Goal: Task Accomplishment & Management: Manage account settings

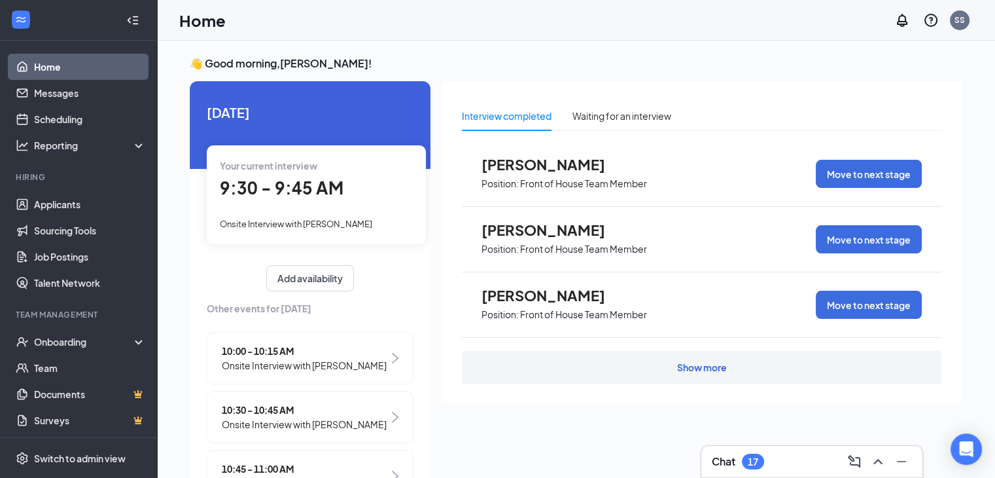
click at [266, 350] on span "10:00 - 10:15 AM" at bounding box center [304, 350] width 165 height 14
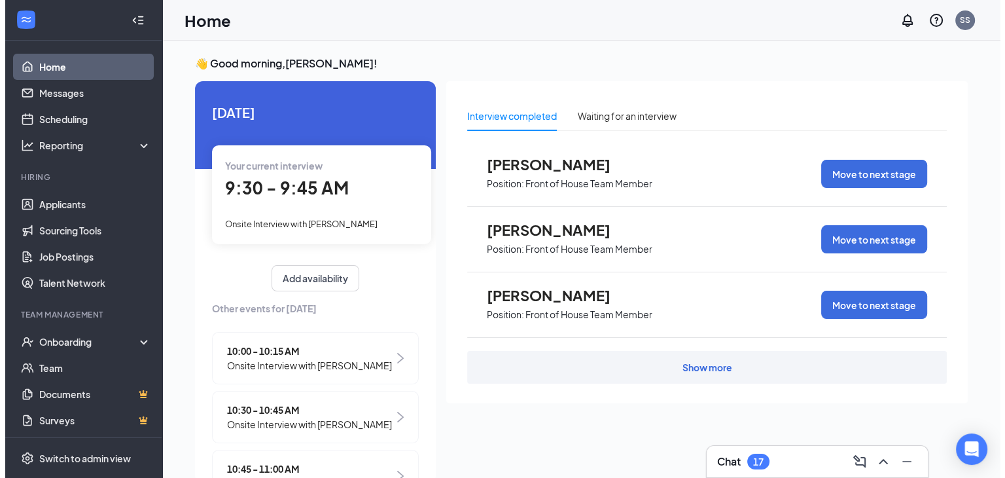
scroll to position [5, 0]
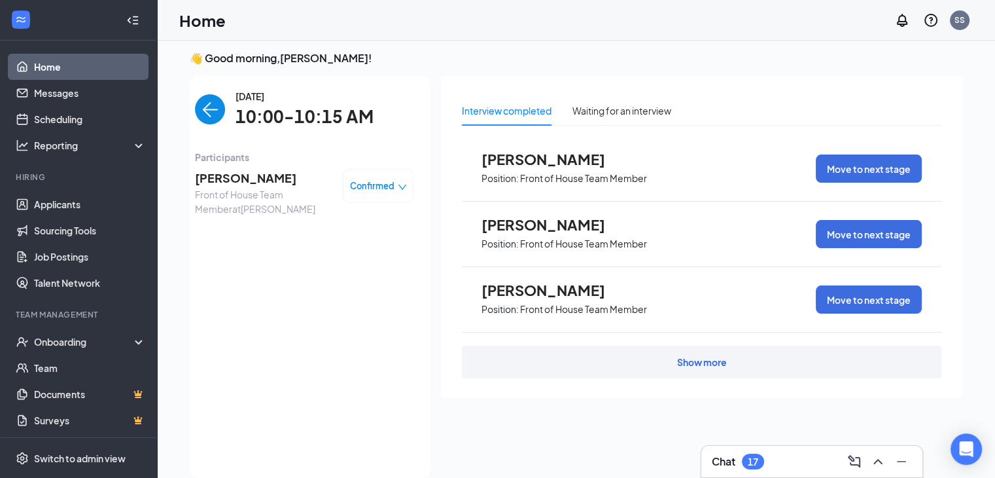
click at [230, 178] on span "[PERSON_NAME]" at bounding box center [263, 178] width 137 height 18
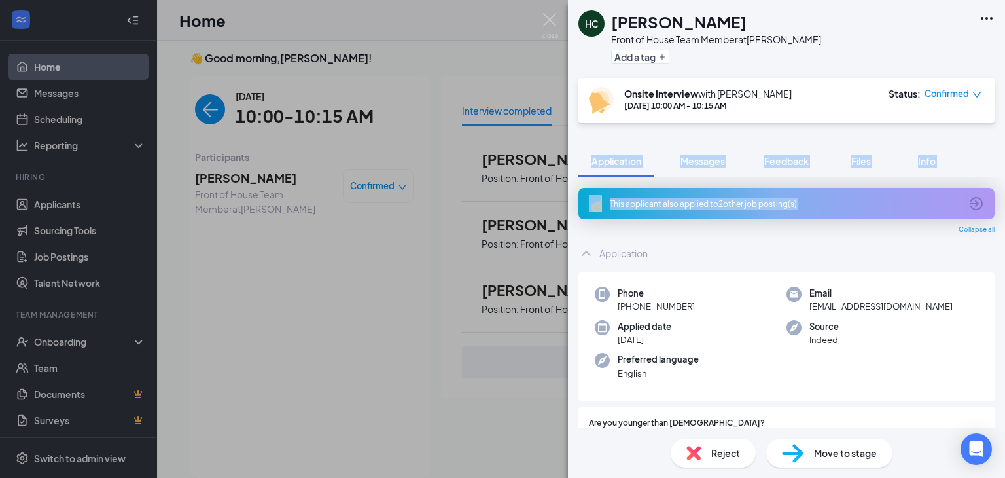
drag, startPoint x: 425, startPoint y: 138, endPoint x: 417, endPoint y: 259, distance: 121.3
click at [417, 259] on div "HC [PERSON_NAME] Front of House Team Member at [PERSON_NAME] Add a tag Onsite I…" at bounding box center [502, 239] width 1005 height 478
click at [552, 16] on img at bounding box center [550, 26] width 16 height 26
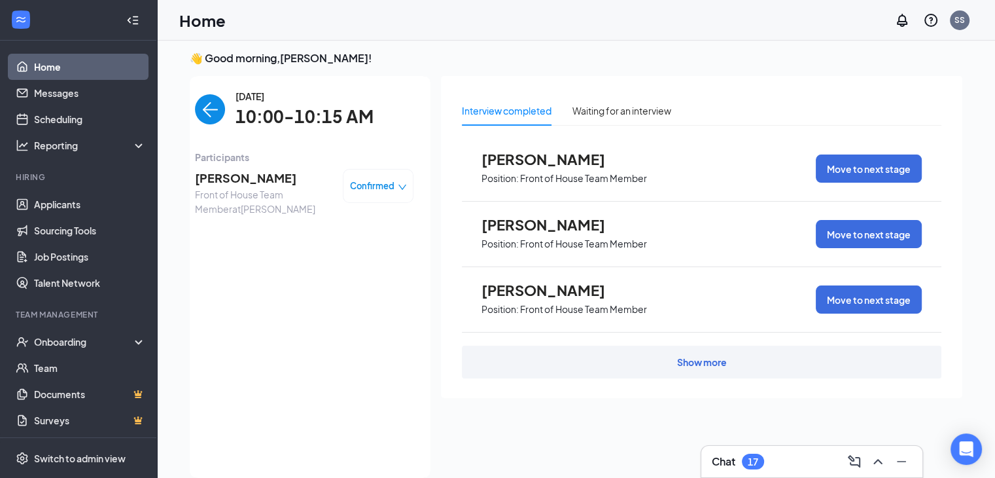
click at [195, 105] on img "back-button" at bounding box center [210, 109] width 30 height 30
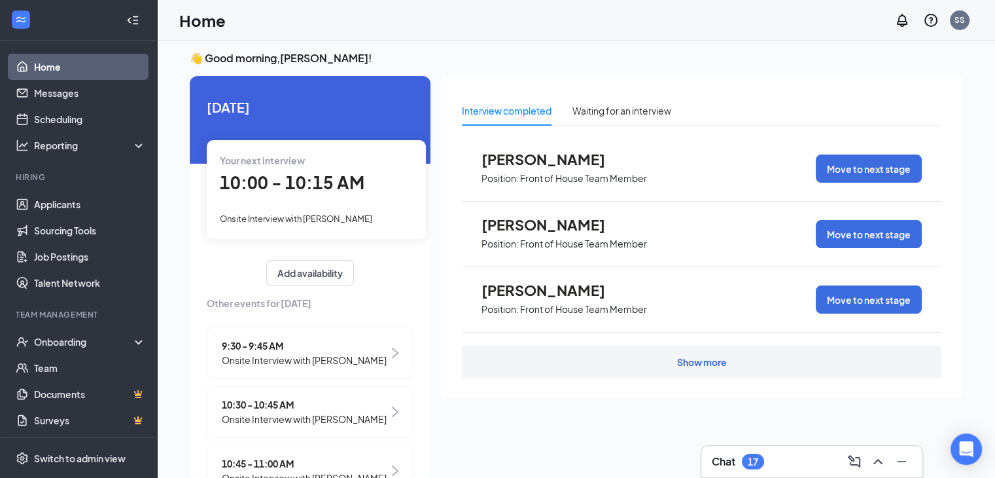
click at [338, 349] on span "9:30 - 9:45 AM" at bounding box center [304, 345] width 165 height 14
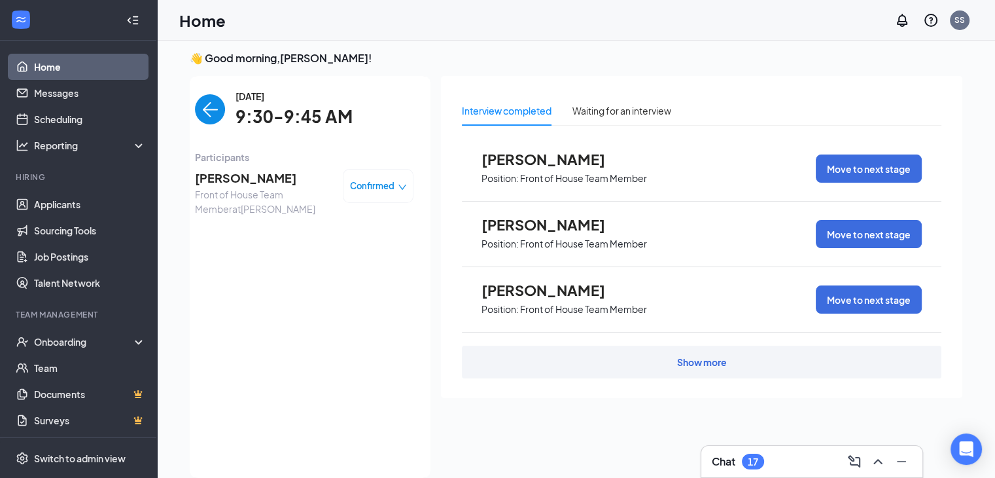
click at [510, 156] on span "[PERSON_NAME]" at bounding box center [554, 158] width 144 height 17
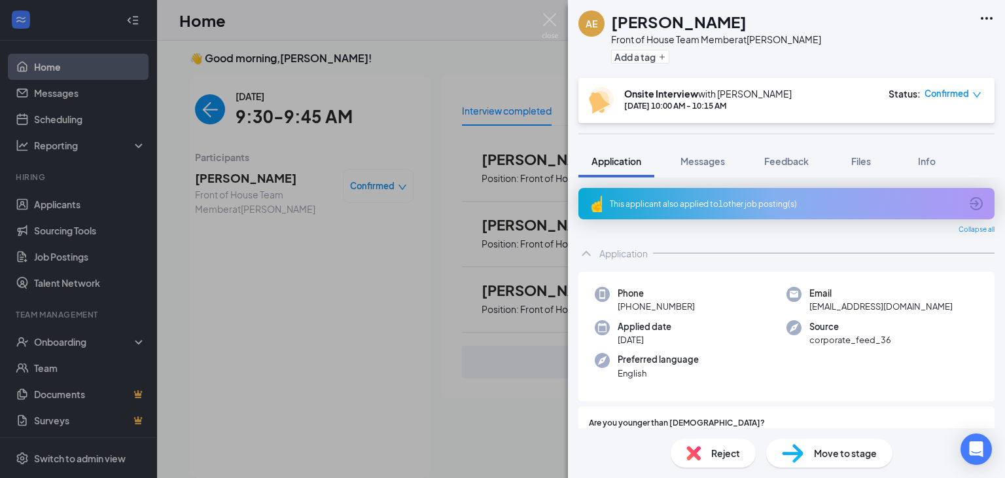
click at [791, 451] on img at bounding box center [793, 453] width 22 height 19
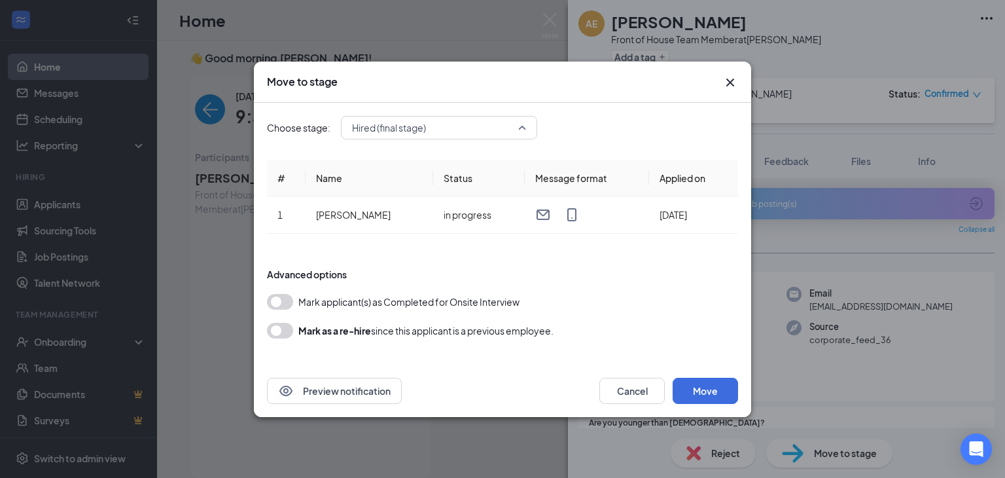
click at [525, 128] on span "Hired (final stage)" at bounding box center [439, 128] width 174 height 20
click at [641, 284] on form "Advanced options Mark applicant(s) as Completed for Onsite Interview [PERSON_NA…" at bounding box center [502, 303] width 471 height 97
click at [731, 77] on icon "Cross" at bounding box center [730, 83] width 16 height 16
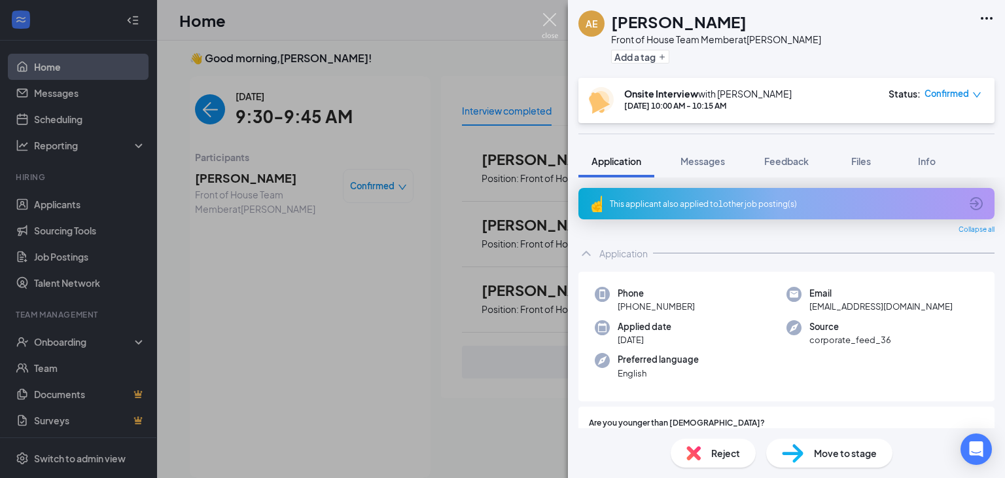
click at [548, 18] on img at bounding box center [550, 26] width 16 height 26
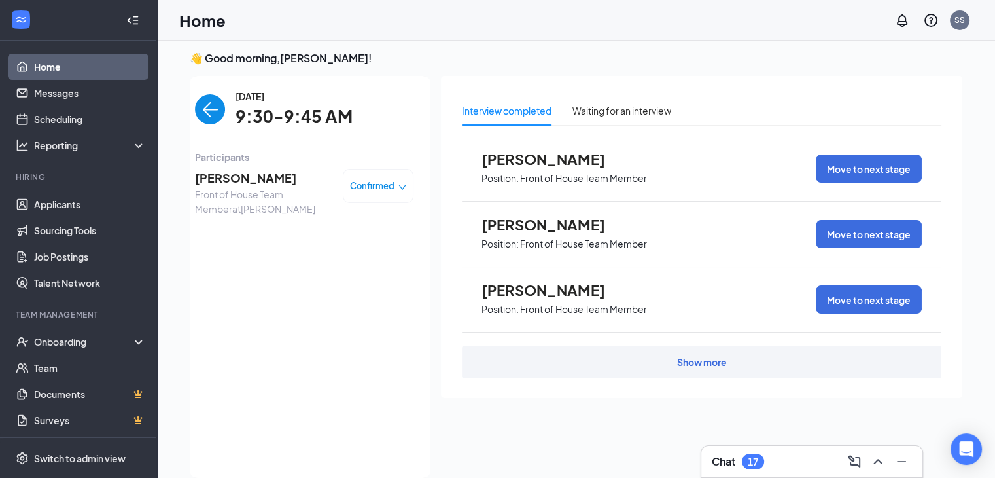
click at [203, 108] on img "back-button" at bounding box center [210, 109] width 30 height 30
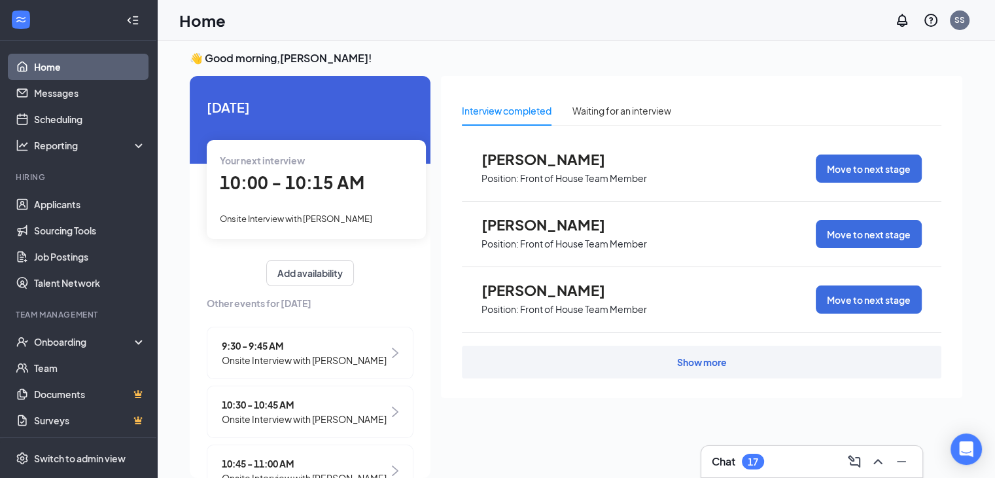
click at [270, 343] on span "9:30 - 9:45 AM" at bounding box center [304, 345] width 165 height 14
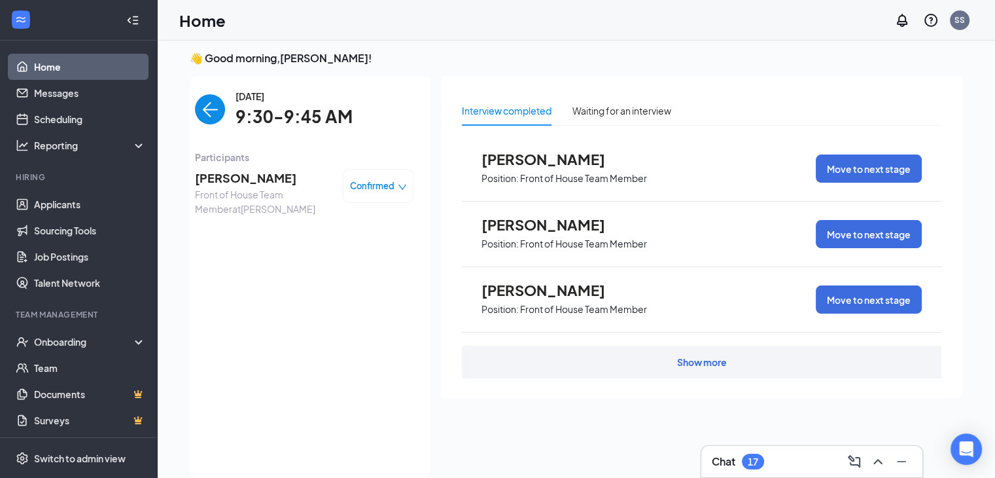
click at [398, 184] on icon "down" at bounding box center [402, 187] width 9 height 9
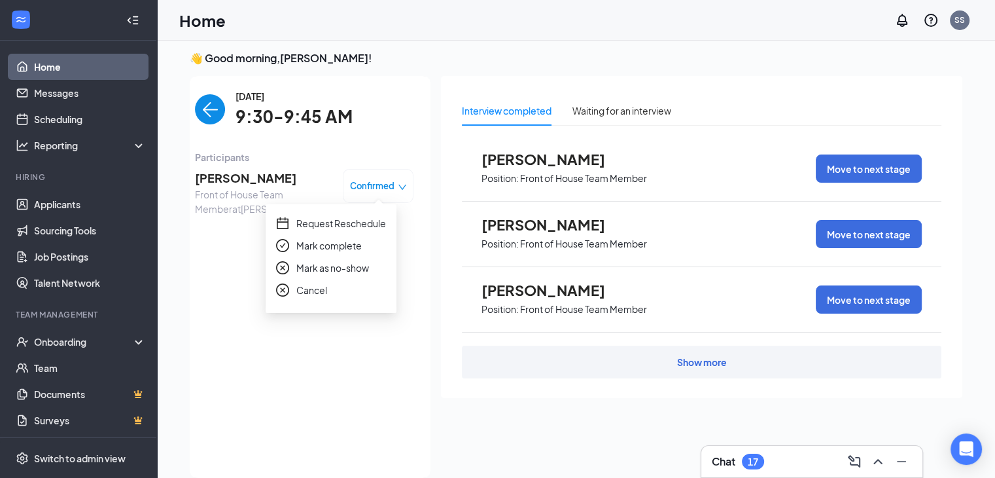
click at [298, 270] on span "Mark as no-show" at bounding box center [332, 267] width 73 height 14
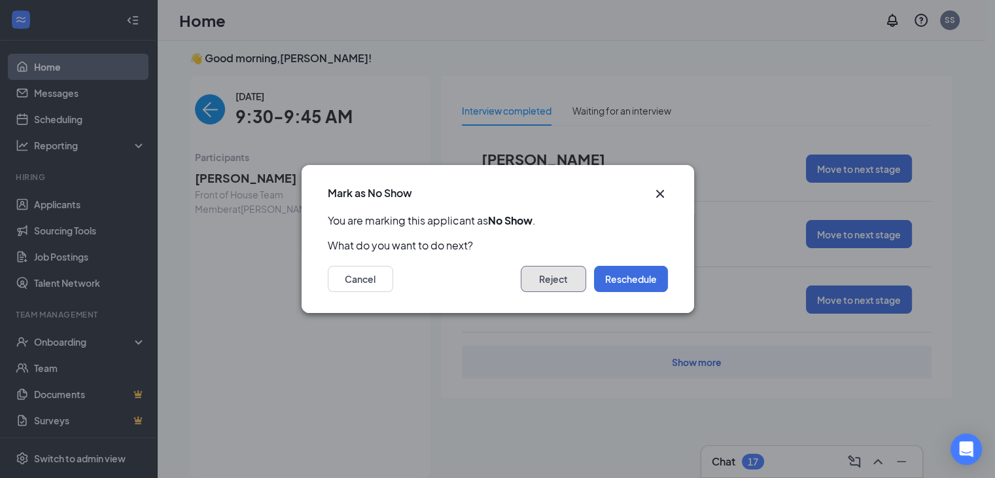
click at [557, 275] on button "Reject" at bounding box center [553, 279] width 65 height 26
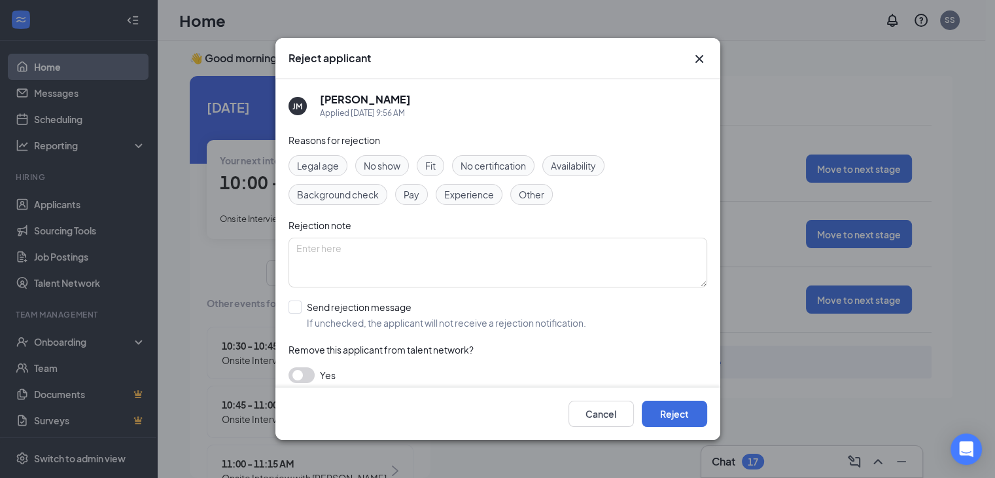
click at [381, 172] on span "No show" at bounding box center [382, 165] width 37 height 14
click at [692, 408] on button "Reject" at bounding box center [674, 413] width 65 height 26
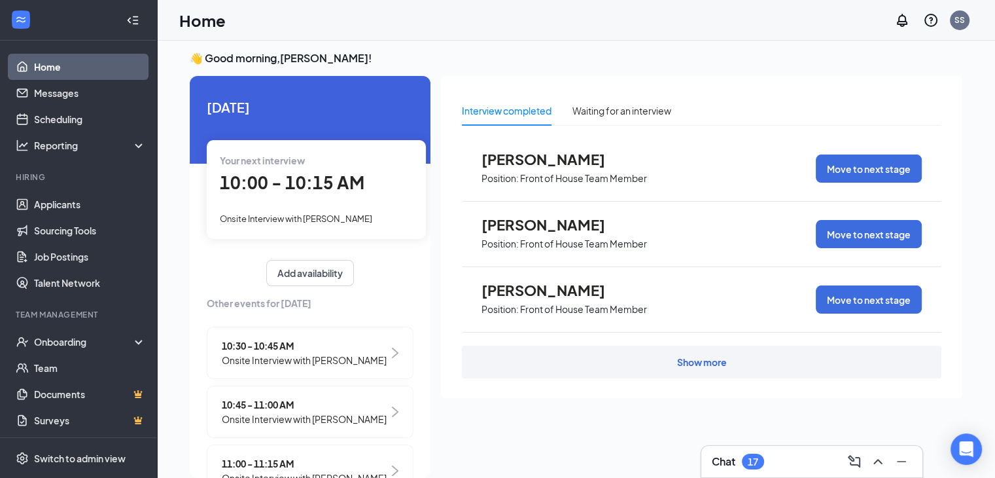
click at [554, 220] on span "[PERSON_NAME]" at bounding box center [554, 224] width 144 height 17
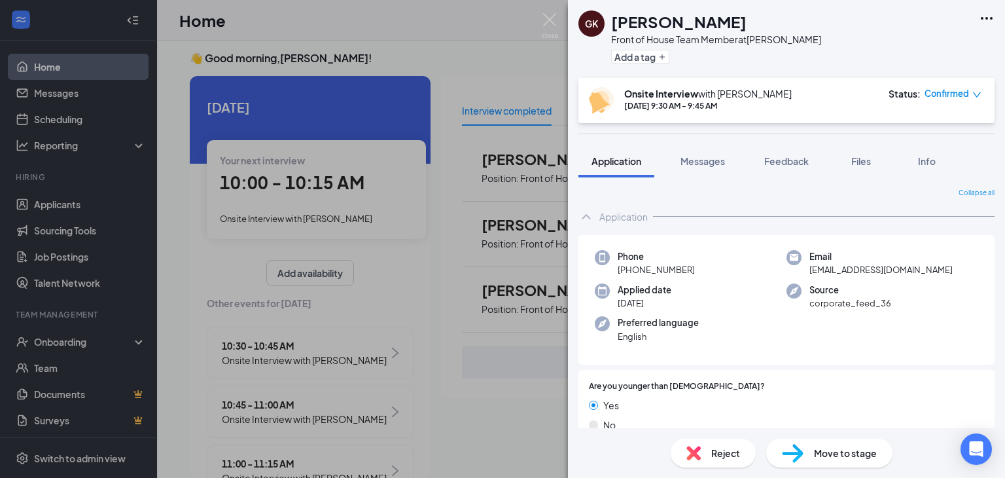
click at [977, 95] on icon "down" at bounding box center [976, 94] width 9 height 9
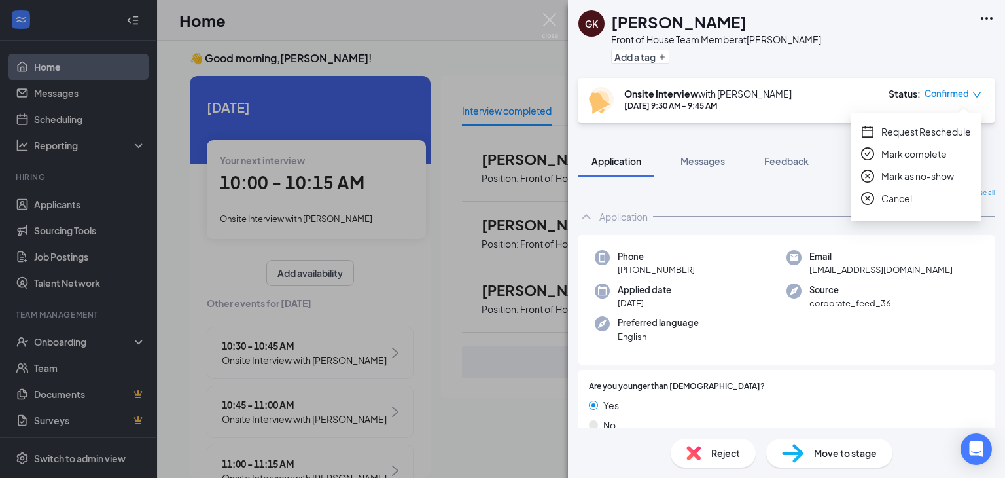
click at [894, 175] on span "Mark as no-show" at bounding box center [917, 176] width 73 height 14
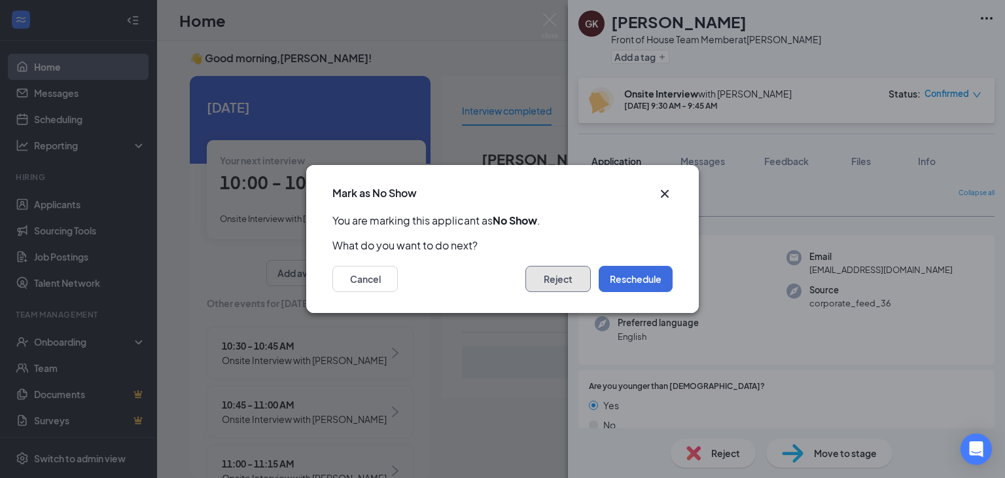
click at [544, 280] on button "Reject" at bounding box center [557, 279] width 65 height 26
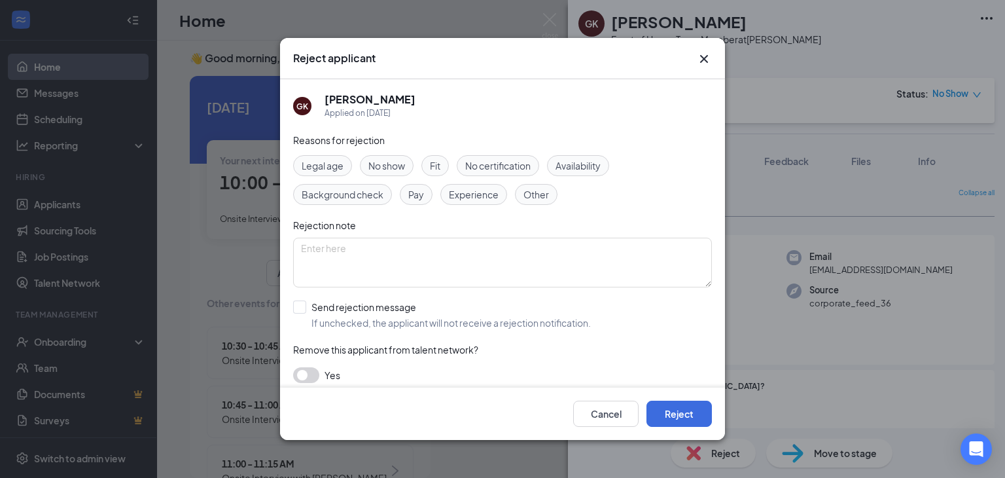
click at [392, 167] on span "No show" at bounding box center [386, 165] width 37 height 14
click at [670, 413] on button "Reject" at bounding box center [678, 413] width 65 height 26
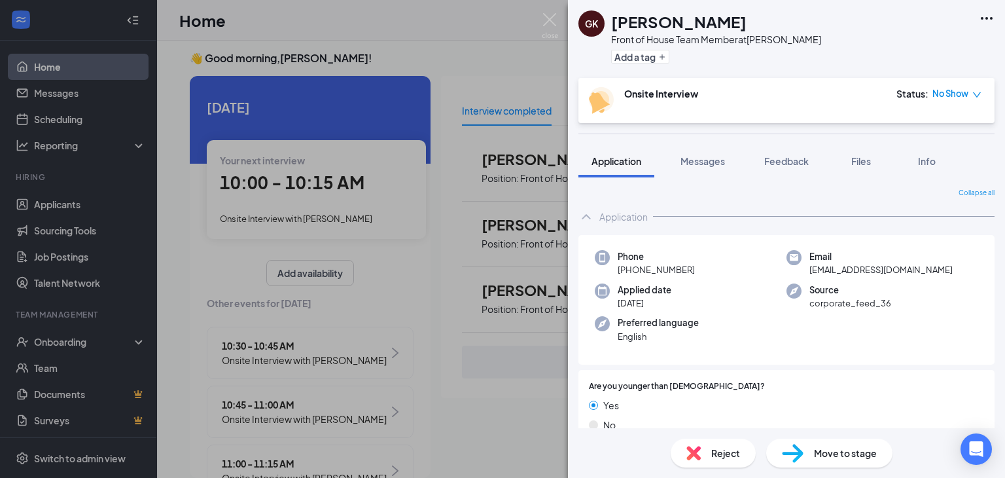
click at [670, 413] on div "Yes No" at bounding box center [786, 417] width 395 height 39
click at [555, 16] on img at bounding box center [550, 26] width 16 height 26
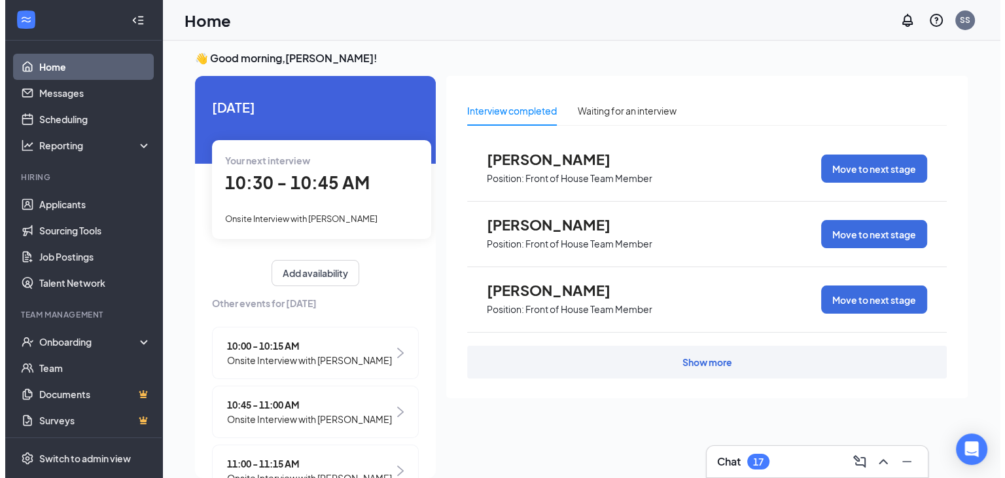
scroll to position [21, 0]
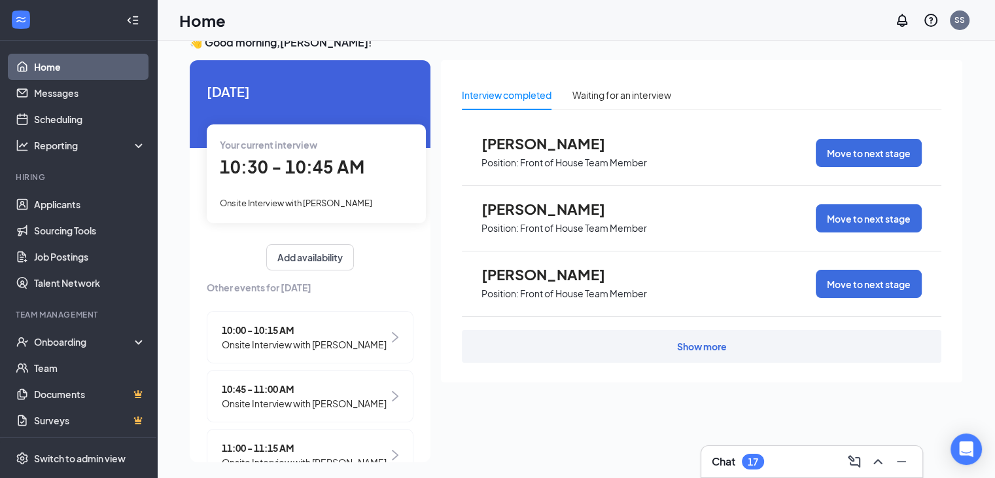
drag, startPoint x: 613, startPoint y: 185, endPoint x: 405, endPoint y: 156, distance: 210.1
drag, startPoint x: 405, startPoint y: 156, endPoint x: 202, endPoint y: 229, distance: 216.3
click at [262, 388] on span "10:45 - 11:00 AM" at bounding box center [304, 388] width 165 height 14
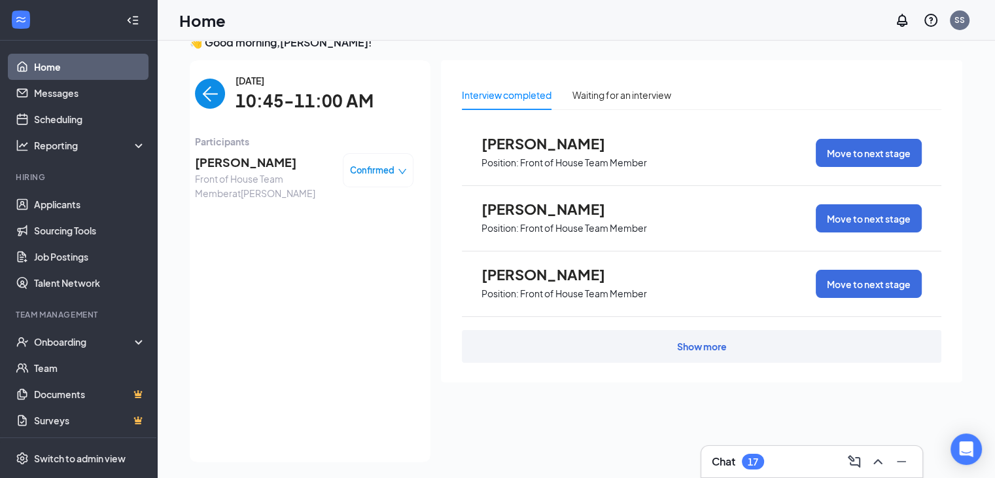
click at [267, 103] on span "10:45-11:00 AM" at bounding box center [305, 101] width 138 height 27
click at [215, 164] on span "[PERSON_NAME]" at bounding box center [263, 162] width 137 height 18
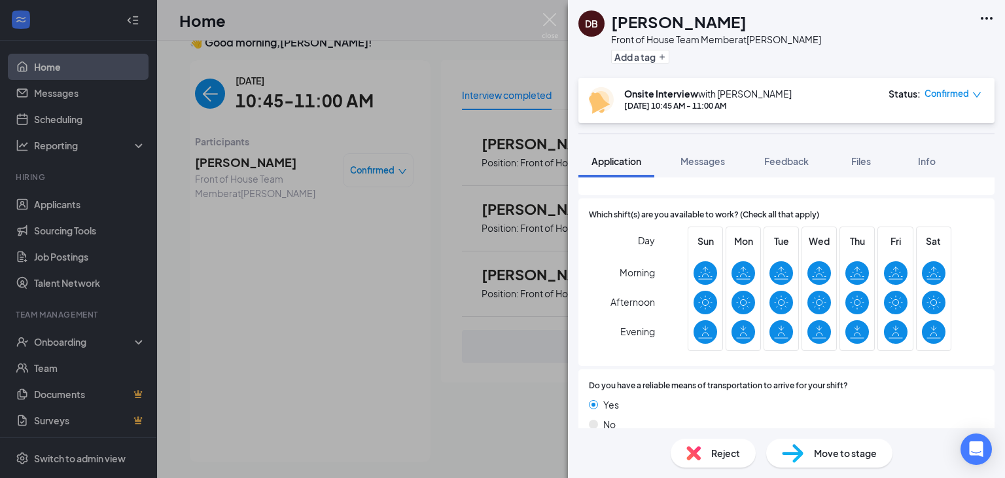
scroll to position [1048, 0]
